Goal: Task Accomplishment & Management: Manage account settings

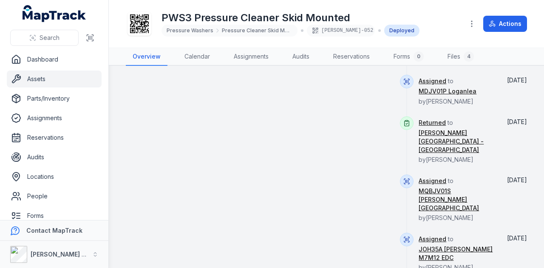
scroll to position [643, 0]
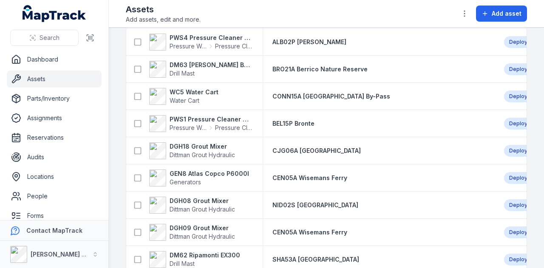
scroll to position [1189, 0]
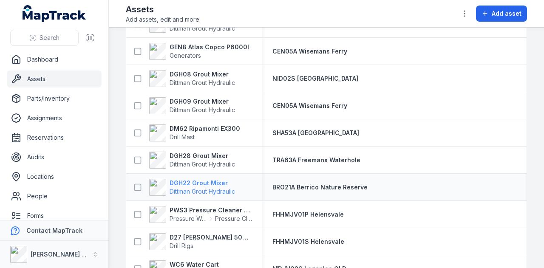
click at [193, 185] on strong "DGH22 Grout Mixer" at bounding box center [201, 183] width 65 height 8
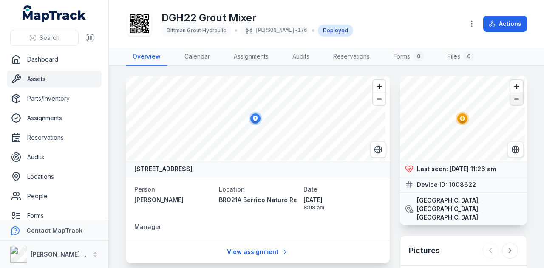
click at [512, 101] on span "Zoom out" at bounding box center [516, 99] width 12 height 12
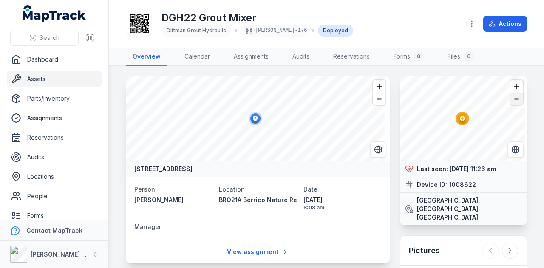
click at [512, 101] on span "Zoom out" at bounding box center [516, 99] width 12 height 12
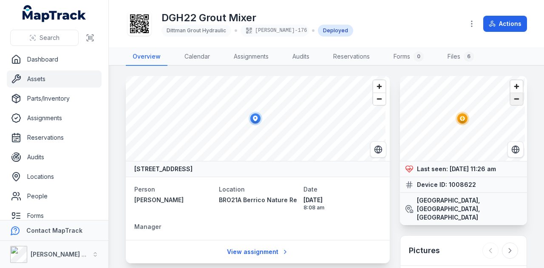
click at [512, 101] on span "Zoom out" at bounding box center [516, 99] width 12 height 12
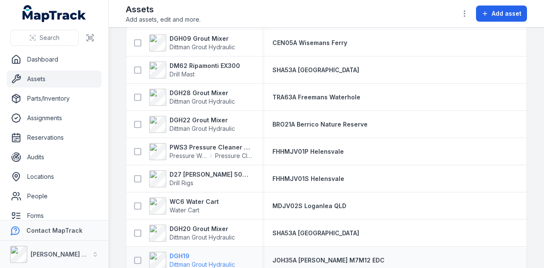
scroll to position [1160, 0]
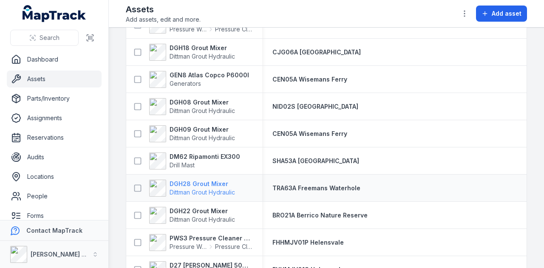
click at [203, 182] on strong "DGH28 Grout Mixer" at bounding box center [201, 184] width 65 height 8
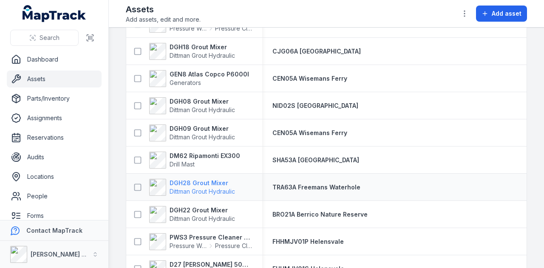
scroll to position [1149, 0]
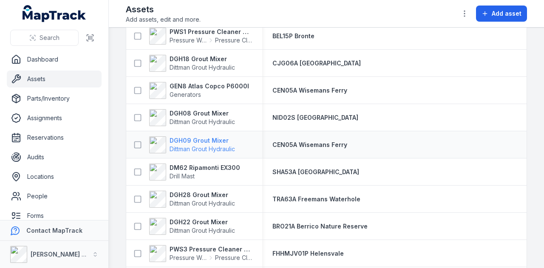
click at [207, 136] on strong "DGH09 Grout Mixer" at bounding box center [201, 140] width 65 height 8
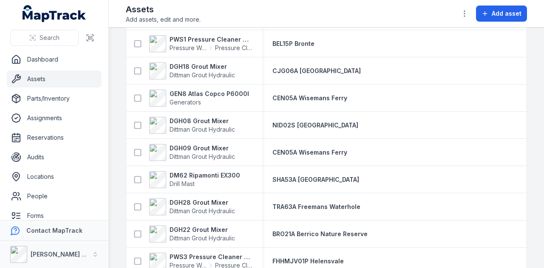
scroll to position [1120, 0]
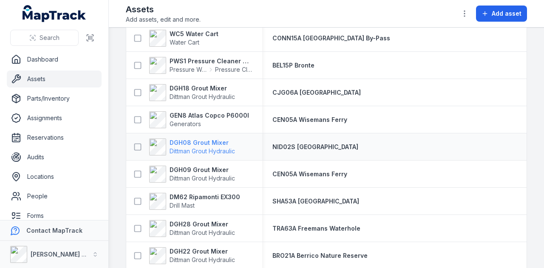
click at [213, 143] on strong "DGH08 Grout Mixer" at bounding box center [201, 142] width 65 height 8
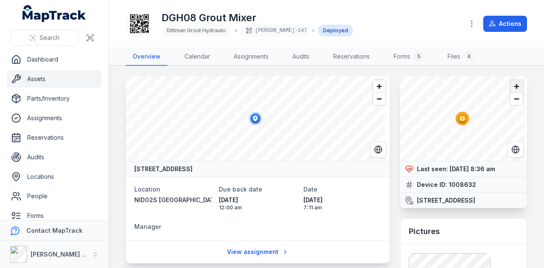
click at [510, 86] on span "Zoom in" at bounding box center [516, 86] width 12 height 12
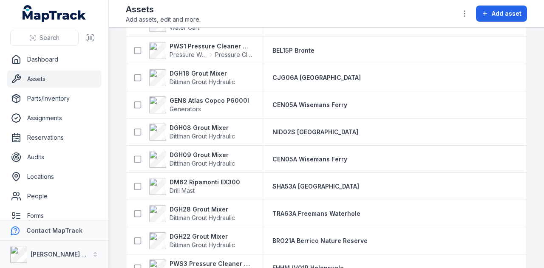
scroll to position [1093, 0]
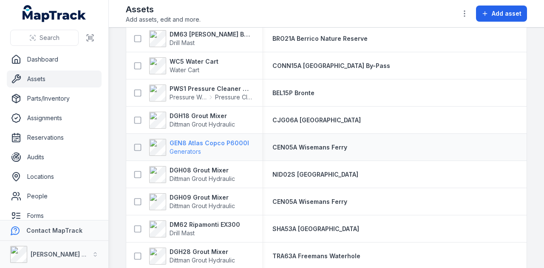
click at [222, 141] on strong "GEN8 Atlas Copco P6000I" at bounding box center [208, 143] width 79 height 8
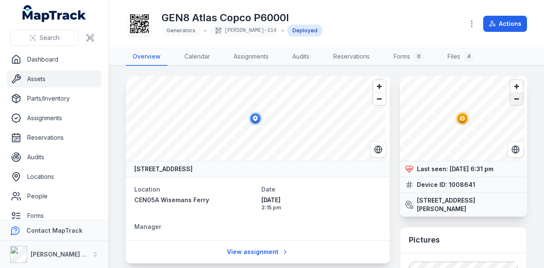
click at [514, 96] on span "Zoom out" at bounding box center [516, 99] width 12 height 12
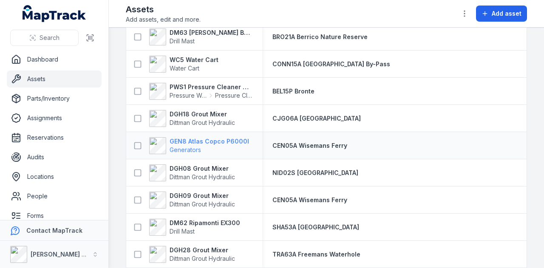
scroll to position [1095, 0]
click at [208, 113] on strong "DGH18 Grout Mixer" at bounding box center [201, 114] width 65 height 8
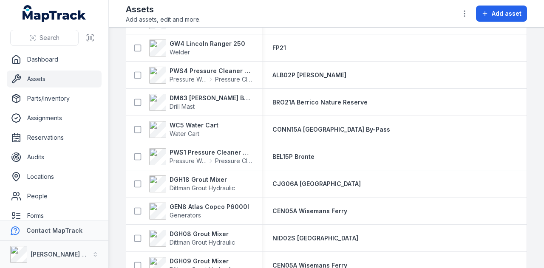
scroll to position [1022, 0]
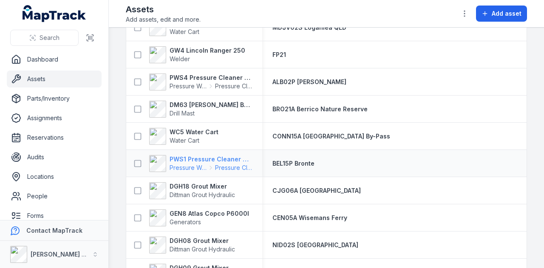
click at [201, 158] on strong "PWS1 Pressure Cleaner Skid Mounted" at bounding box center [210, 159] width 82 height 8
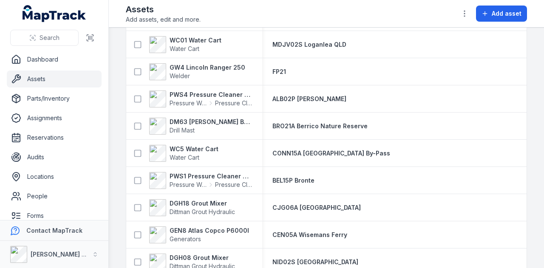
scroll to position [1019, 0]
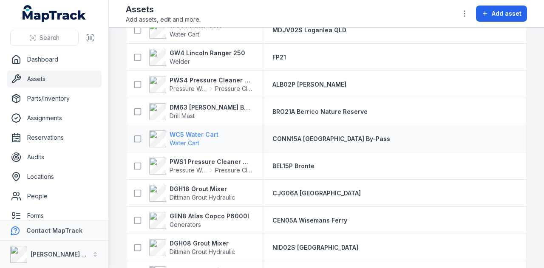
click at [195, 135] on strong "WC5 Water Cart" at bounding box center [193, 134] width 49 height 8
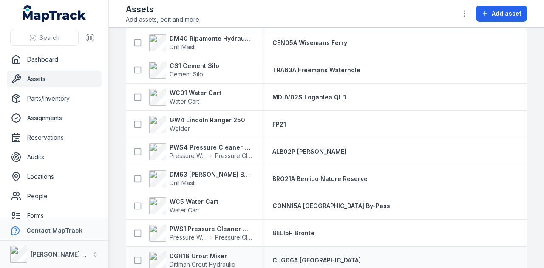
scroll to position [977, 0]
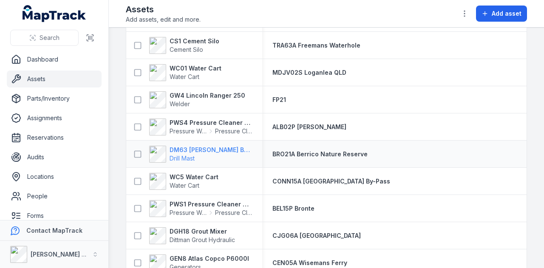
click at [200, 151] on strong "DM63 [PERSON_NAME] Build Mast" at bounding box center [210, 150] width 82 height 8
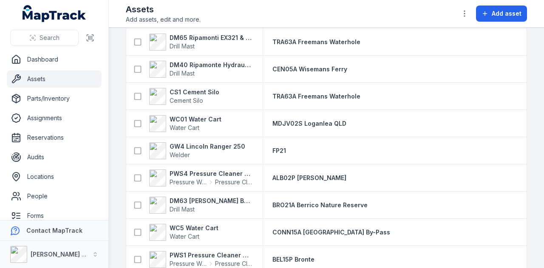
scroll to position [934, 0]
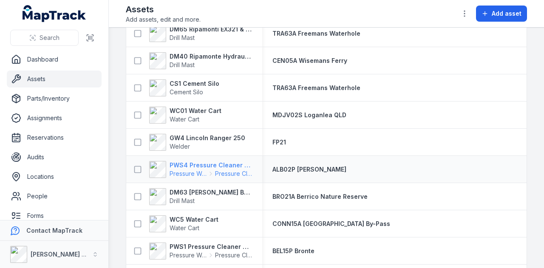
click at [222, 162] on strong "PWS4 Pressure Cleaner Skid Mounted" at bounding box center [210, 165] width 82 height 8
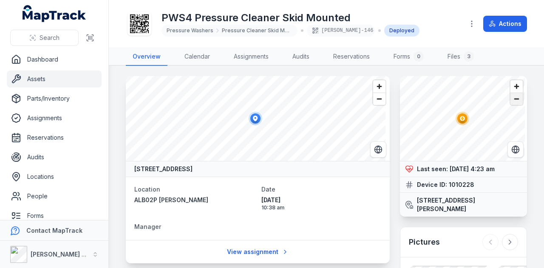
click at [511, 99] on span "Zoom out" at bounding box center [516, 99] width 12 height 12
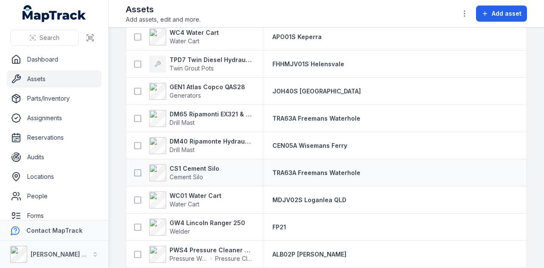
scroll to position [892, 0]
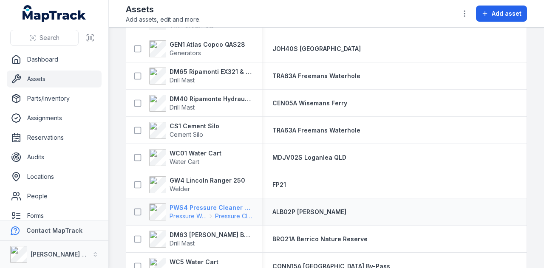
click at [220, 203] on strong "PWS4 Pressure Cleaner Skid Mounted" at bounding box center [210, 207] width 82 height 8
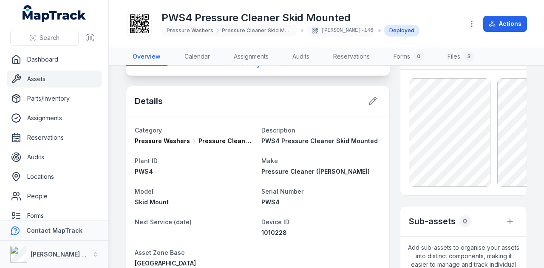
scroll to position [170, 0]
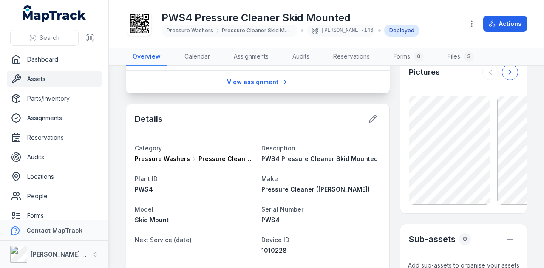
click at [505, 76] on icon at bounding box center [509, 72] width 8 height 8
click at [491, 79] on button at bounding box center [490, 72] width 16 height 16
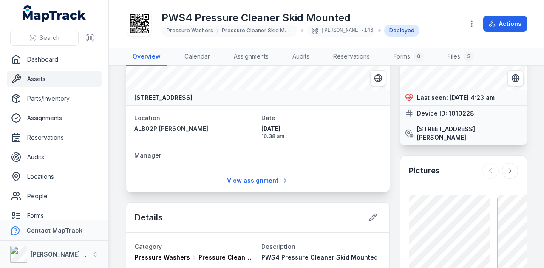
scroll to position [0, 0]
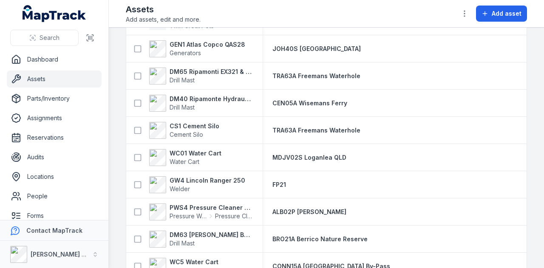
scroll to position [934, 0]
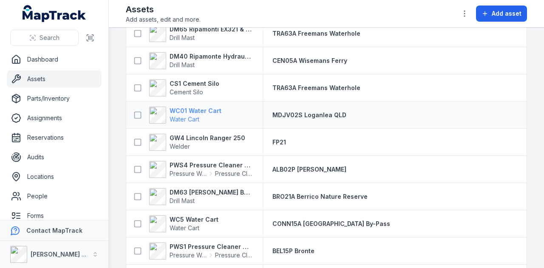
click at [202, 108] on strong "WC01 Water Cart" at bounding box center [195, 111] width 52 height 8
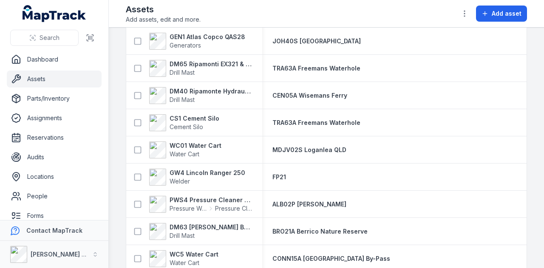
scroll to position [892, 0]
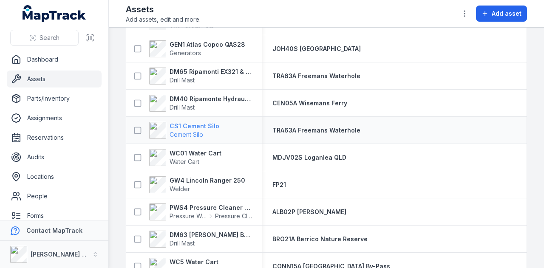
click at [189, 122] on strong "CS1 Cement Silo" at bounding box center [194, 126] width 50 height 8
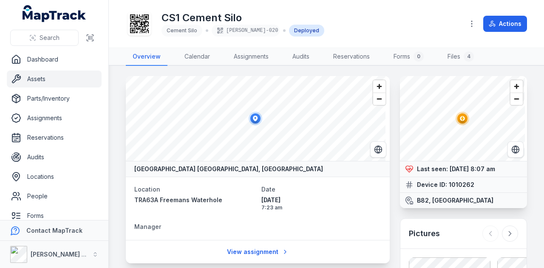
scroll to position [101, 0]
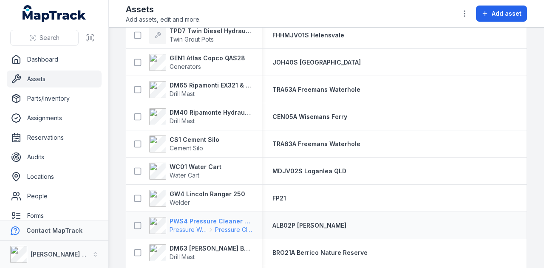
scroll to position [886, 0]
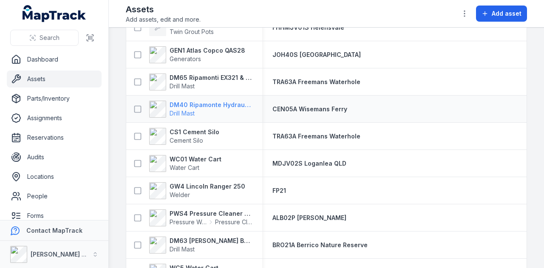
click at [205, 102] on strong "DM40 Ripamonte Hydraulic Drill Mast & EuroDrill RH10X" at bounding box center [210, 105] width 82 height 8
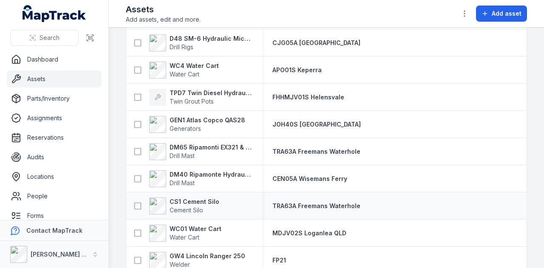
scroll to position [807, 0]
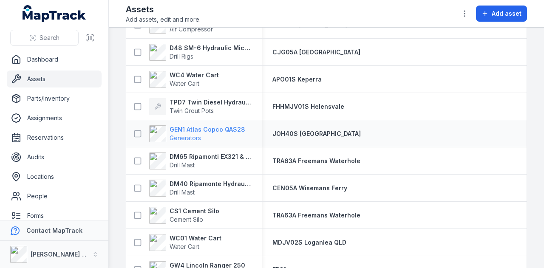
click at [193, 130] on strong "GEN1 Atlas Copco QAS28" at bounding box center [207, 129] width 76 height 8
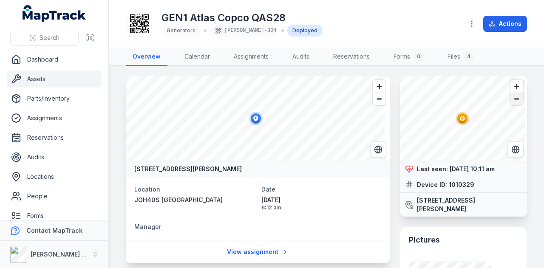
click at [511, 100] on span "Zoom out" at bounding box center [516, 99] width 12 height 12
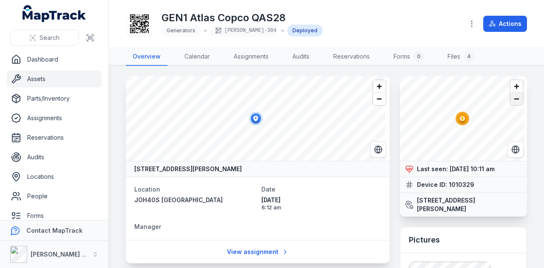
click at [511, 100] on span "Zoom out" at bounding box center [516, 99] width 12 height 12
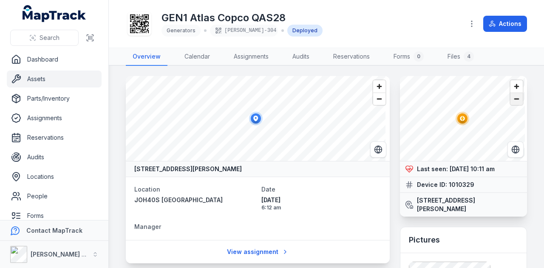
click at [511, 100] on span "Zoom out" at bounding box center [516, 99] width 12 height 12
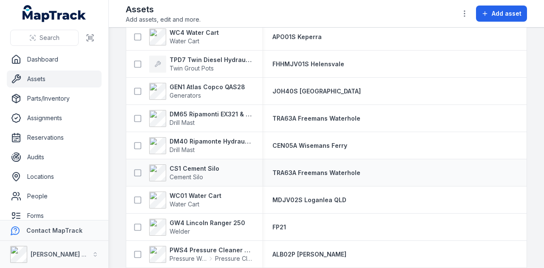
scroll to position [807, 0]
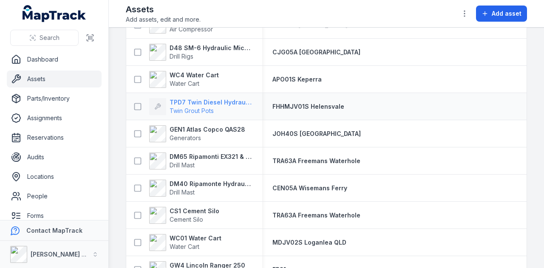
click at [227, 100] on strong "TPD7 Twin Diesel Hydraulic Grout Pot" at bounding box center [210, 102] width 82 height 8
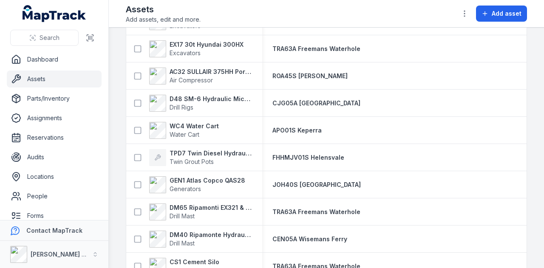
scroll to position [765, 0]
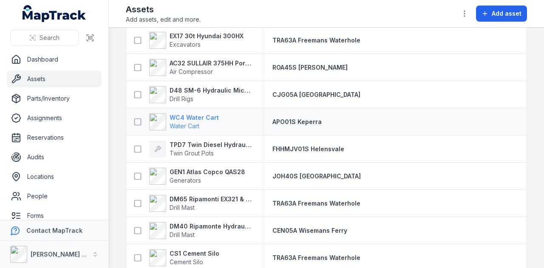
click at [203, 117] on strong "WC4 Water Cart" at bounding box center [193, 117] width 49 height 8
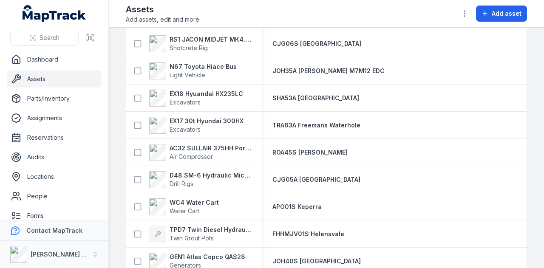
scroll to position [722, 0]
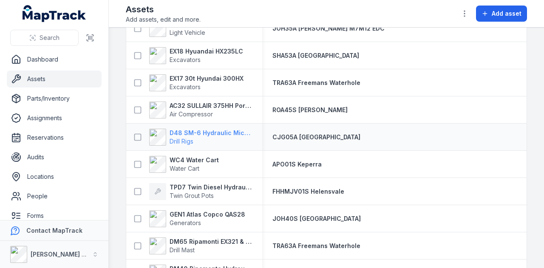
click at [227, 132] on strong "D48 SM-6 Hydraulic Micro Drill Rig" at bounding box center [210, 133] width 82 height 8
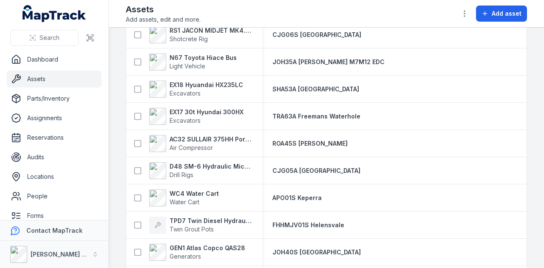
scroll to position [722, 0]
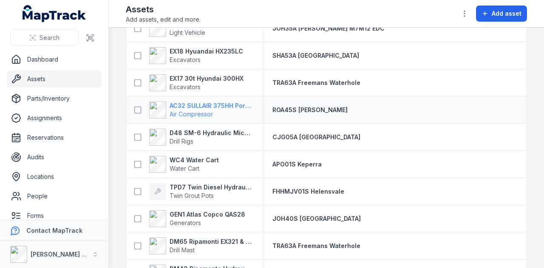
click at [227, 103] on strong "AC32 SULLAIR 375HH Portable Compressor" at bounding box center [210, 106] width 82 height 8
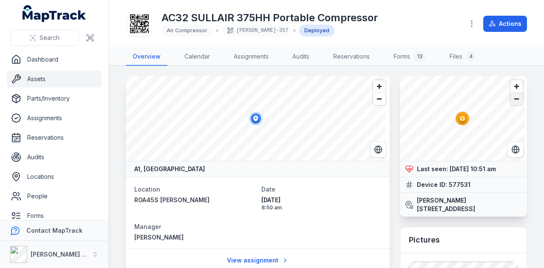
click at [510, 98] on span "Zoom out" at bounding box center [516, 99] width 12 height 12
click at [376, 100] on span "Zoom out" at bounding box center [379, 99] width 12 height 12
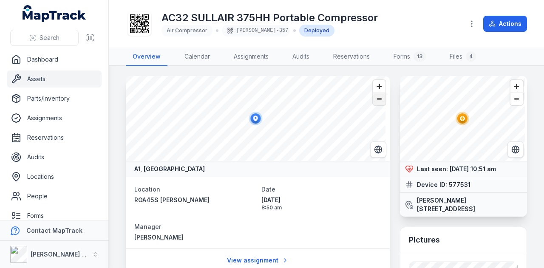
click at [376, 100] on span "Zoom out" at bounding box center [379, 99] width 12 height 12
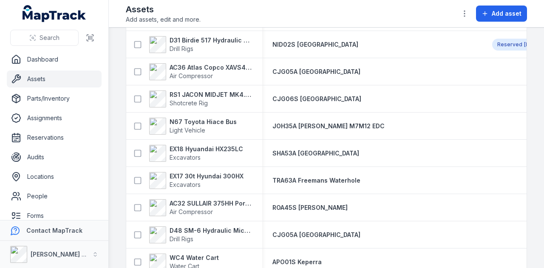
scroll to position [637, 0]
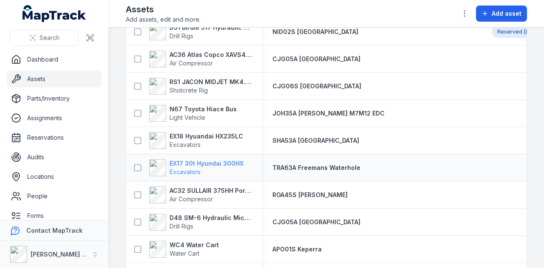
click at [220, 161] on strong "EX17 30t Hyundai 300HX" at bounding box center [206, 163] width 74 height 8
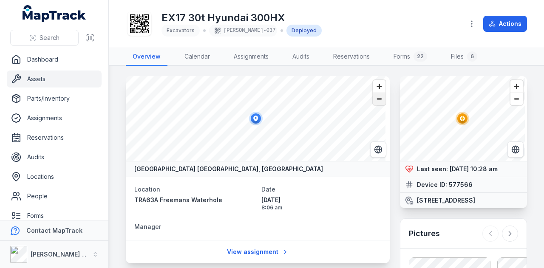
click at [375, 103] on span "Zoom out" at bounding box center [379, 99] width 12 height 12
click at [377, 102] on span "Zoom out" at bounding box center [379, 99] width 12 height 12
click at [373, 104] on span "Zoom out" at bounding box center [379, 99] width 12 height 12
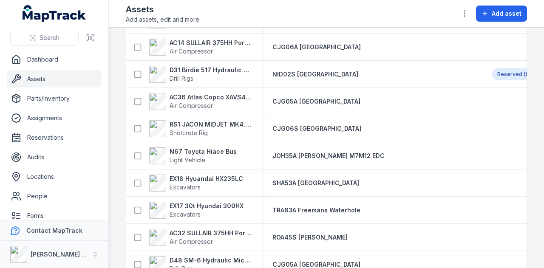
scroll to position [637, 0]
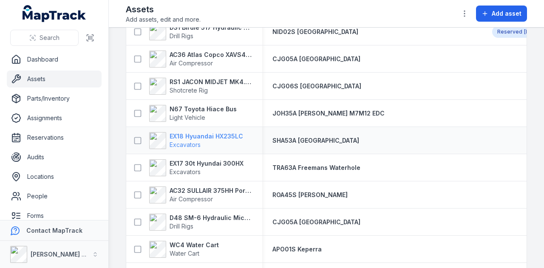
click at [233, 136] on strong "EX18 Hyuandai HX235LC" at bounding box center [205, 136] width 73 height 8
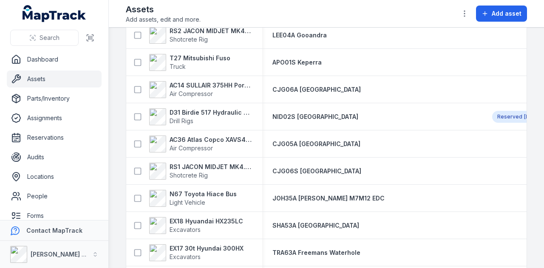
scroll to position [637, 0]
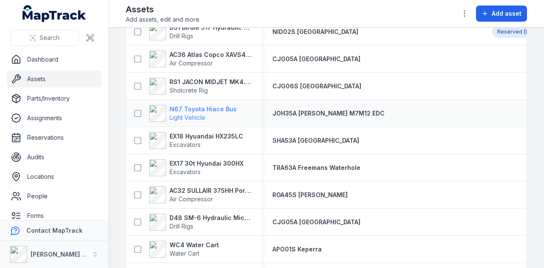
click at [201, 106] on strong "N67 Toyota Hiace Bus" at bounding box center [202, 109] width 67 height 8
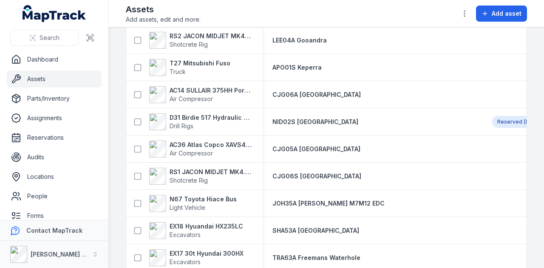
scroll to position [595, 0]
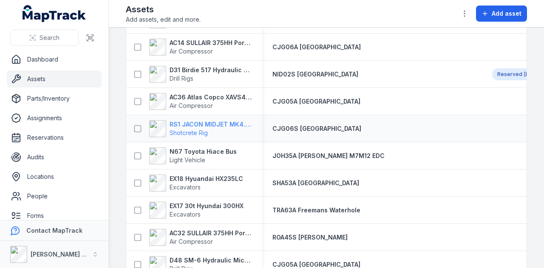
click at [218, 124] on strong "RS1 JACON MIDJET MK4.5 Shot Crete Spray Pump" at bounding box center [210, 124] width 82 height 8
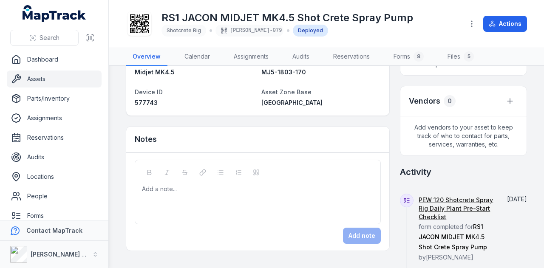
scroll to position [265, 0]
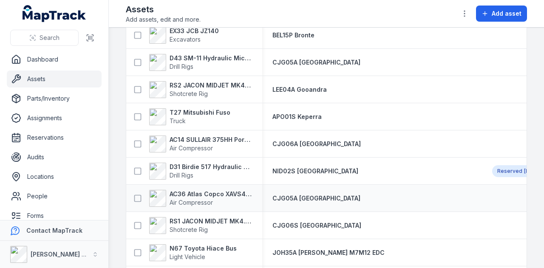
scroll to position [510, 0]
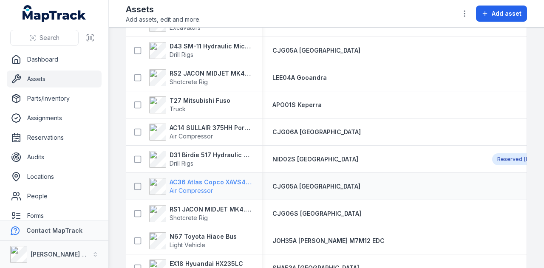
click at [239, 181] on strong "AC36 Atlas Copco XAVS450" at bounding box center [210, 182] width 82 height 8
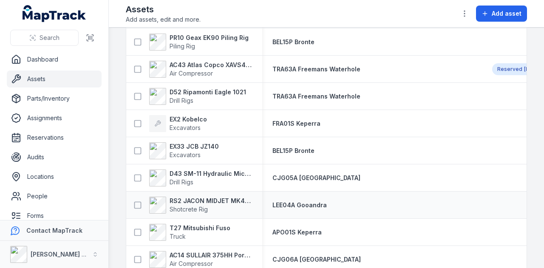
scroll to position [467, 0]
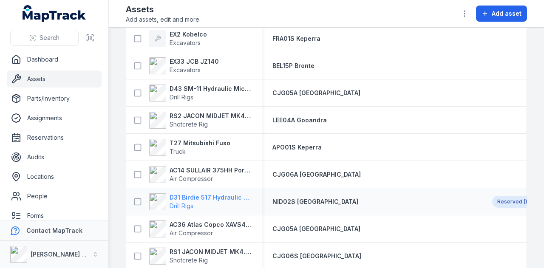
click at [217, 196] on strong "D31 Birdie 517 Hydraulic Drill Rig" at bounding box center [210, 197] width 82 height 8
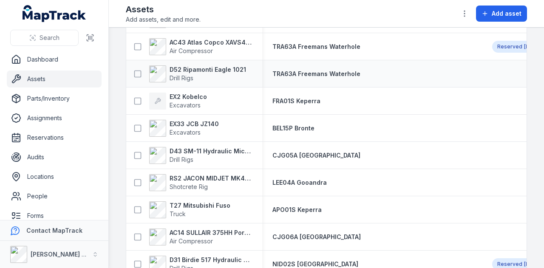
scroll to position [425, 0]
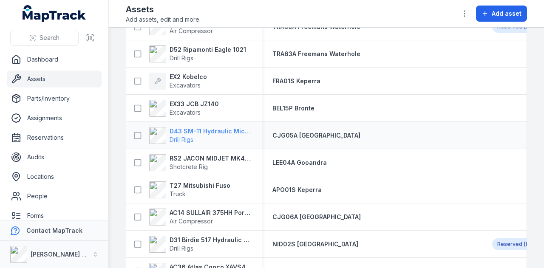
click at [201, 130] on strong "D43 SM-11 Hydraulic Microdrilling" at bounding box center [210, 131] width 82 height 8
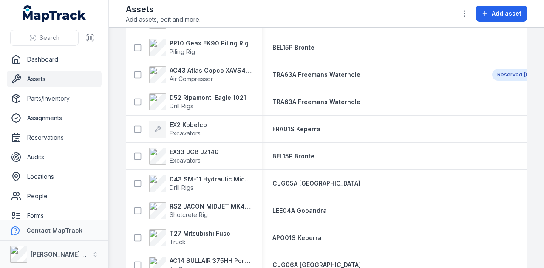
scroll to position [382, 0]
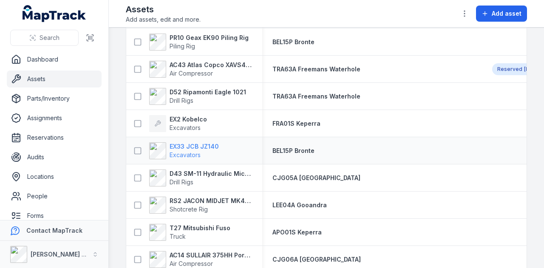
click at [187, 147] on strong "EX33 JCB JZ140" at bounding box center [193, 146] width 49 height 8
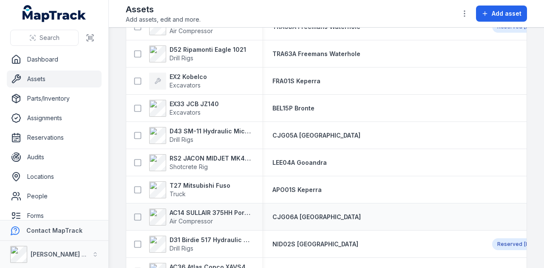
scroll to position [340, 0]
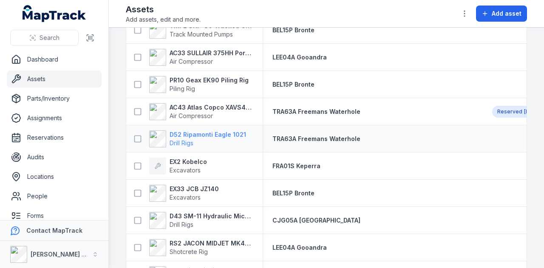
click at [200, 132] on strong "D52 Ripamonti Eagle 1021" at bounding box center [207, 134] width 76 height 8
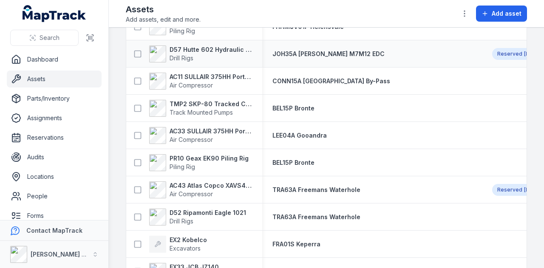
scroll to position [297, 0]
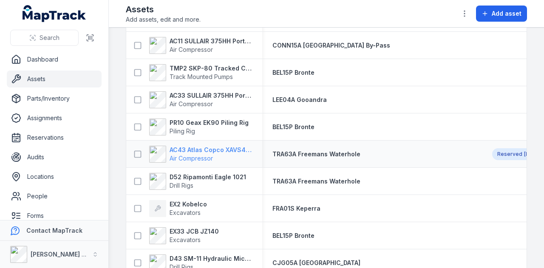
click at [210, 147] on strong "AC43 Atlas Copco XAVS450" at bounding box center [210, 150] width 82 height 8
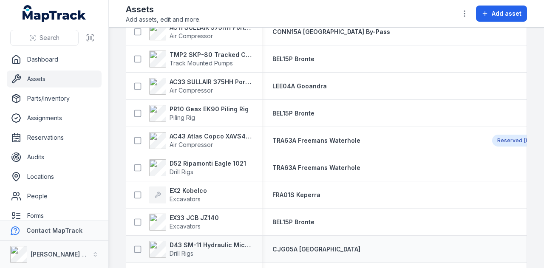
scroll to position [297, 0]
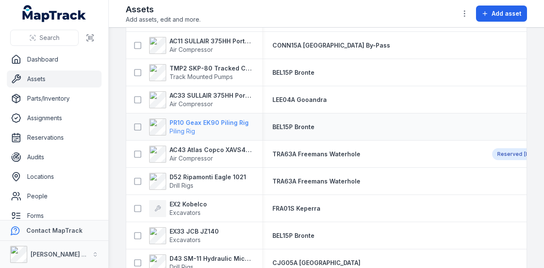
click at [218, 122] on strong "PR10 Geax EK90 Piling Rig" at bounding box center [208, 123] width 79 height 8
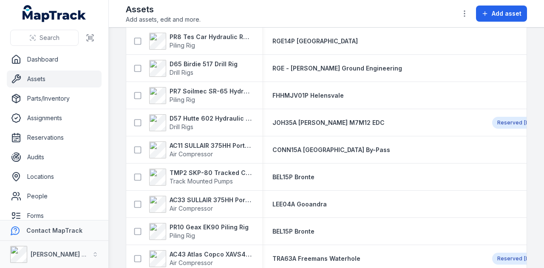
scroll to position [212, 0]
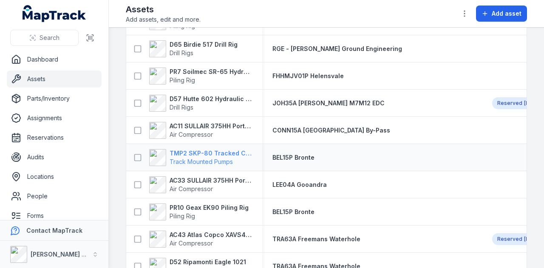
click at [212, 154] on strong "TMP2 SKP-80 Tracked Concrete Pump" at bounding box center [210, 153] width 82 height 8
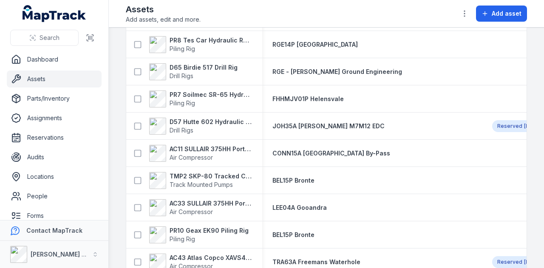
scroll to position [212, 0]
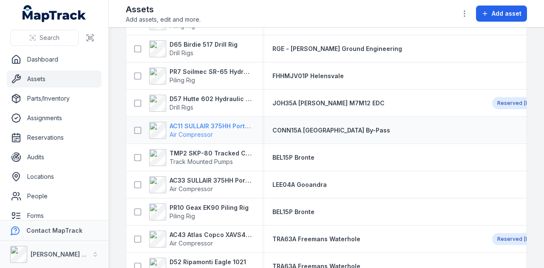
click at [209, 127] on strong "AC11 SULLAIR 375HH Portable Compressor" at bounding box center [210, 126] width 82 height 8
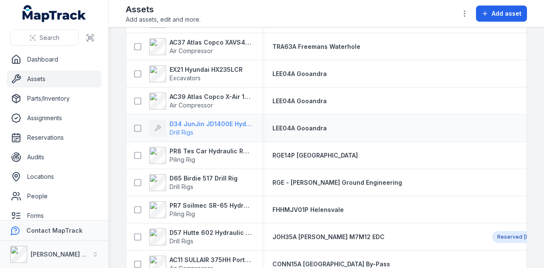
scroll to position [85, 0]
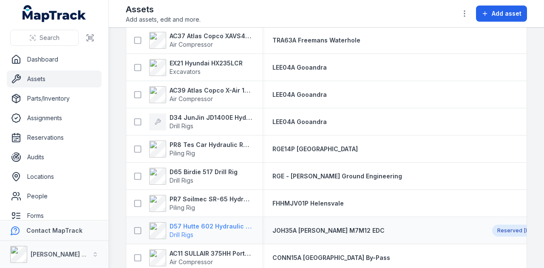
click at [213, 222] on strong "D57 Hutte 602 Hydraulic Crawler Drill" at bounding box center [210, 226] width 82 height 8
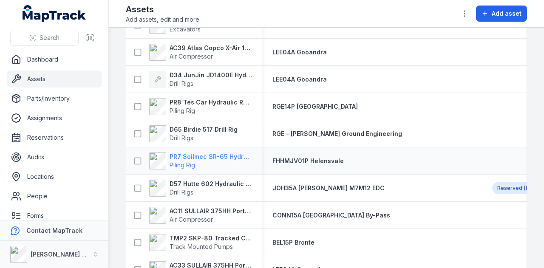
click at [215, 155] on strong "PR7 Soilmec SR-65 Hydraulic Rotary Rig" at bounding box center [210, 156] width 82 height 8
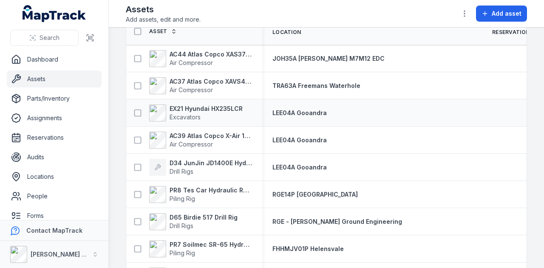
scroll to position [85, 0]
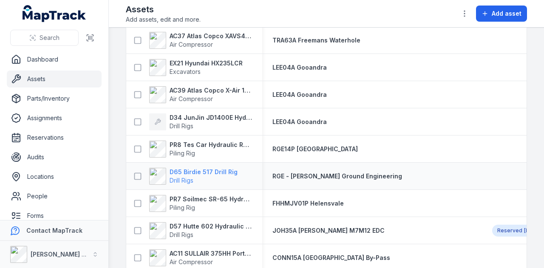
click at [204, 169] on strong "D65 Birdie 517 Drill Rig" at bounding box center [203, 172] width 68 height 8
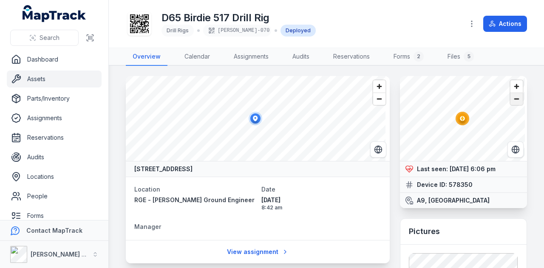
click at [511, 102] on span "Zoom out" at bounding box center [516, 99] width 12 height 12
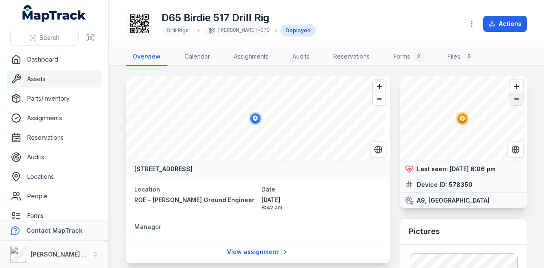
click at [511, 102] on span "Zoom out" at bounding box center [516, 99] width 12 height 12
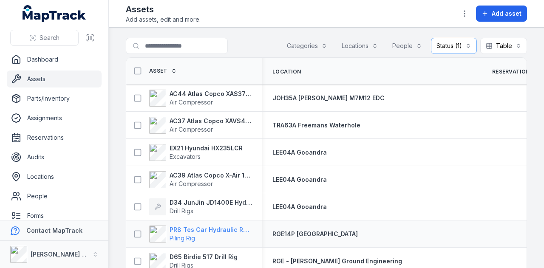
click at [219, 227] on strong "PR8 Tes Car Hydraulic Rotary Rig" at bounding box center [210, 230] width 82 height 8
click at [217, 203] on strong "D34 JunJin JD1400E Hydraulic Crawler Drill" at bounding box center [210, 202] width 82 height 8
click at [215, 122] on strong "AC37 Atlas Copco XAVS450" at bounding box center [210, 121] width 82 height 8
click at [209, 90] on strong "AC44 Atlas Copco XAS375TA" at bounding box center [210, 94] width 82 height 8
click at [464, 44] on button "Status (1) ********" at bounding box center [454, 46] width 46 height 16
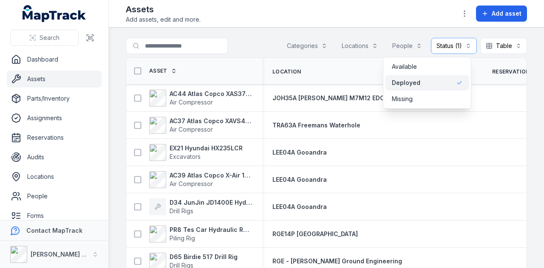
click at [411, 80] on span "Deployed" at bounding box center [406, 83] width 28 height 8
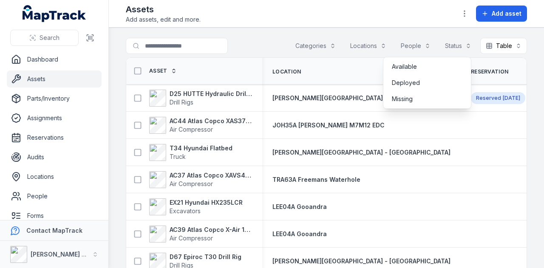
click at [256, 29] on main "Search for assets Categories Locations People Status Table ***** Asset Location…" at bounding box center [326, 148] width 435 height 240
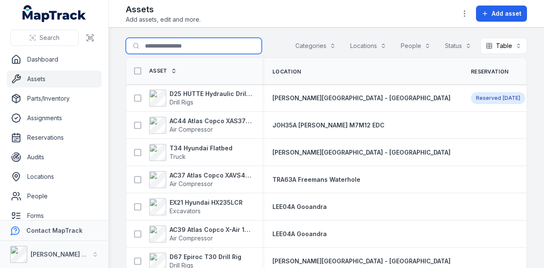
click at [177, 39] on input "Search for assets" at bounding box center [194, 46] width 136 height 16
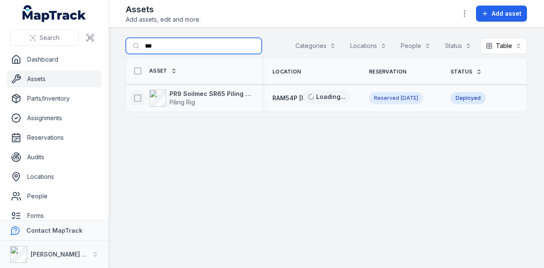
type input "***"
click at [135, 99] on icon at bounding box center [137, 98] width 8 height 8
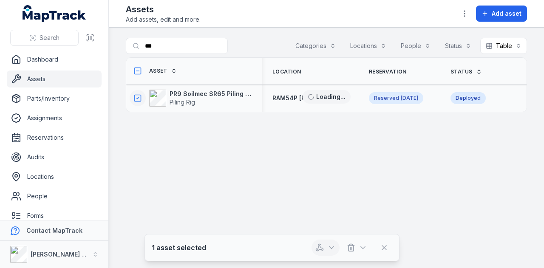
click at [332, 248] on icon "button" at bounding box center [331, 247] width 8 height 8
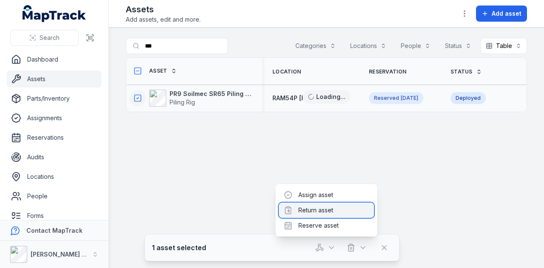
click at [348, 210] on div "Return asset" at bounding box center [326, 210] width 95 height 15
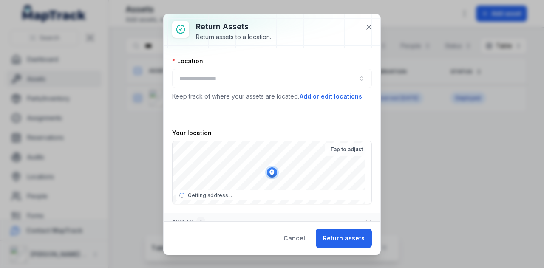
click at [241, 82] on div at bounding box center [272, 79] width 200 height 20
click at [241, 78] on button "button" at bounding box center [272, 79] width 200 height 20
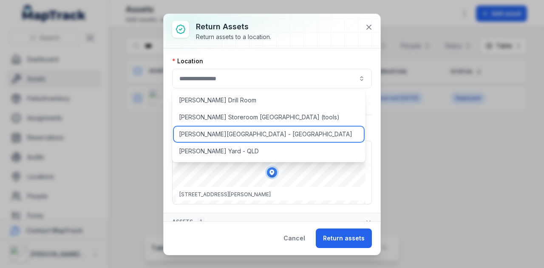
click at [247, 132] on div "[PERSON_NAME][GEOGRAPHIC_DATA] - [GEOGRAPHIC_DATA]" at bounding box center [269, 134] width 190 height 15
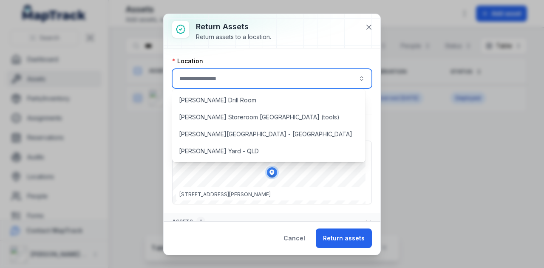
type input "**********"
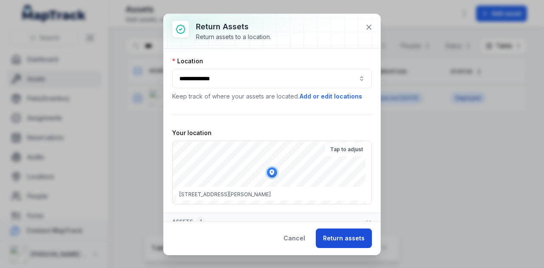
click at [352, 237] on button "Return assets" at bounding box center [344, 239] width 56 height 20
